Goal: Task Accomplishment & Management: Use online tool/utility

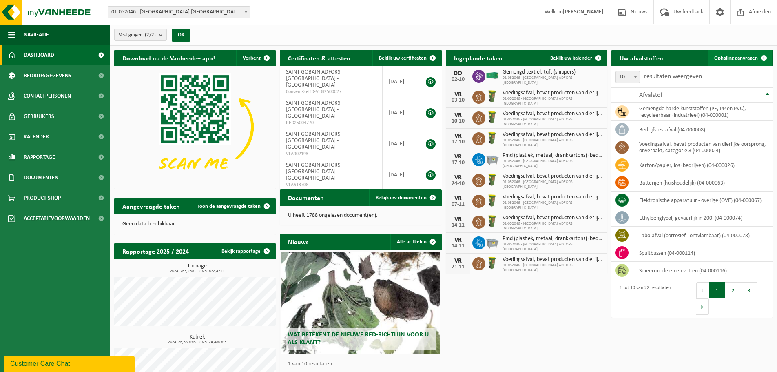
click at [728, 57] on span "Ophaling aanvragen" at bounding box center [736, 57] width 44 height 5
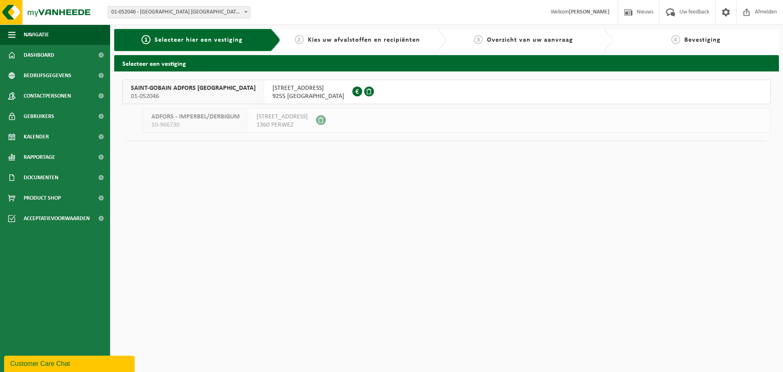
click at [187, 83] on div "SAINT-GOBAIN ADFORS BELGIUM 01-052046" at bounding box center [194, 92] width 142 height 24
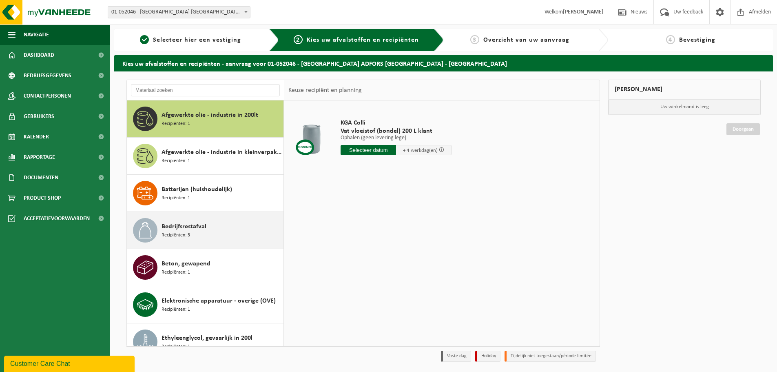
click at [202, 230] on span "Bedrijfsrestafval" at bounding box center [184, 226] width 45 height 10
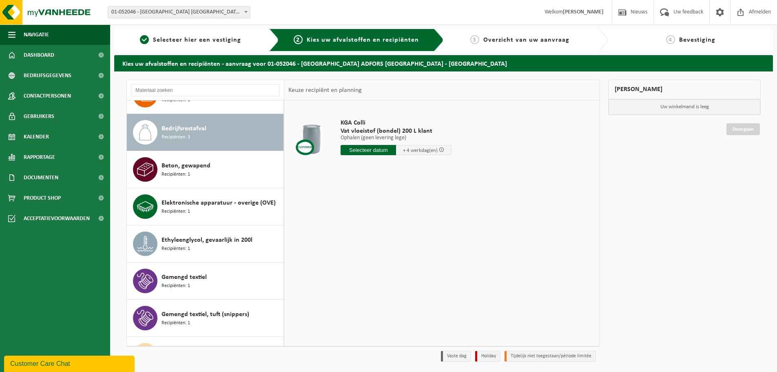
scroll to position [111, 0]
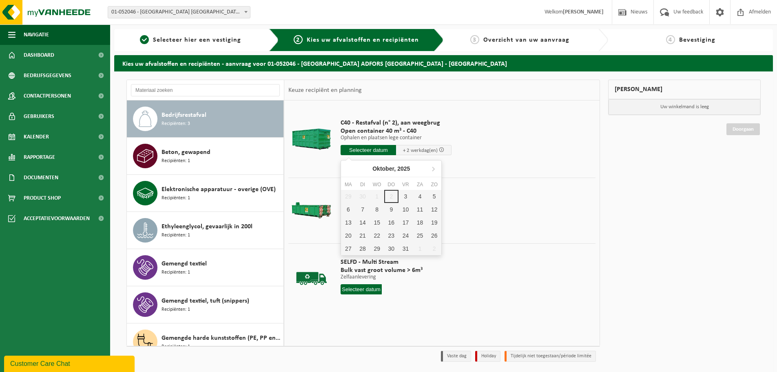
click at [363, 152] on input "text" at bounding box center [368, 150] width 55 height 10
click at [405, 197] on div "3" at bounding box center [405, 196] width 14 height 13
type input "Van 2025-10-03"
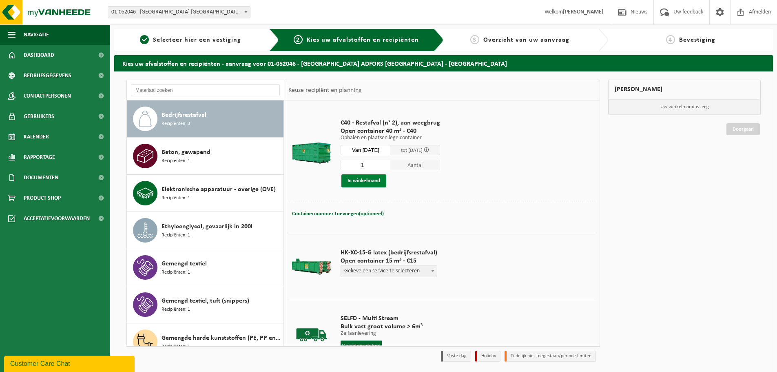
click at [354, 180] on button "In winkelmand" at bounding box center [363, 180] width 45 height 13
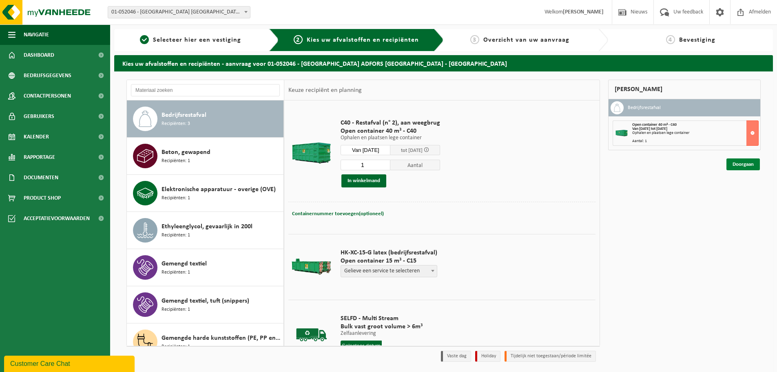
click at [745, 166] on link "Doorgaan" at bounding box center [742, 164] width 33 height 12
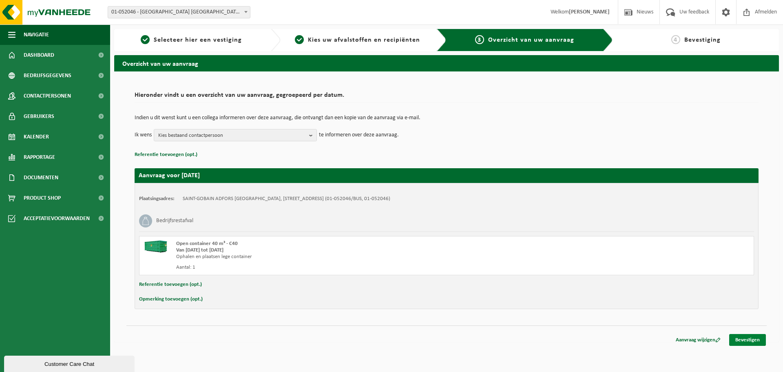
click at [746, 338] on link "Bevestigen" at bounding box center [747, 340] width 37 height 12
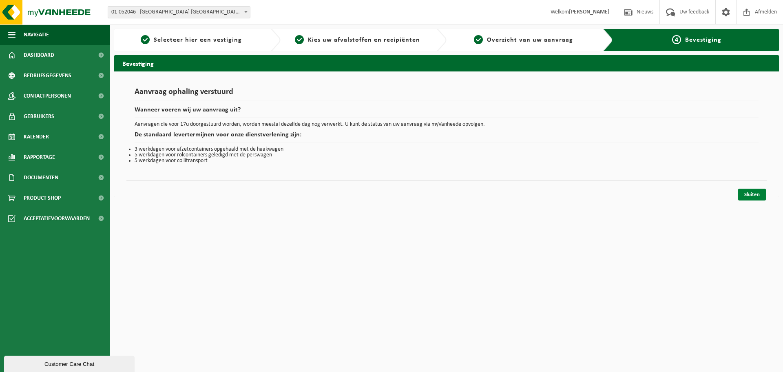
click at [743, 193] on link "Sluiten" at bounding box center [752, 194] width 28 height 12
